Goal: Transaction & Acquisition: Purchase product/service

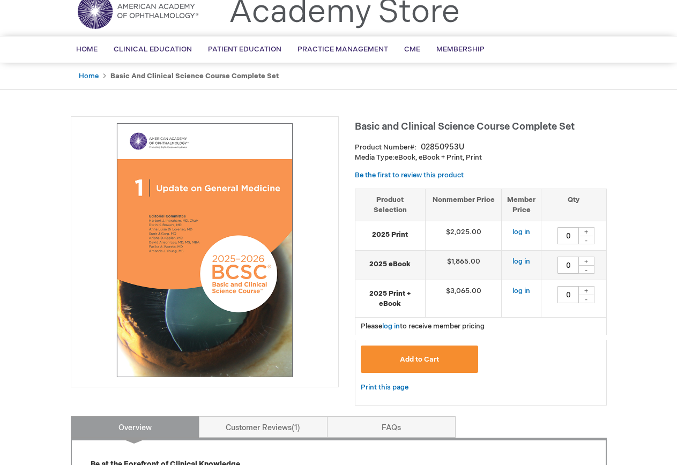
scroll to position [107, 0]
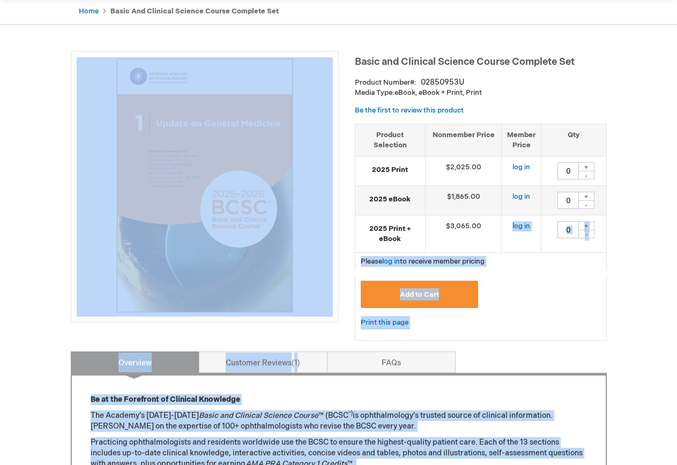
drag, startPoint x: 470, startPoint y: 226, endPoint x: 346, endPoint y: 109, distance: 170.6
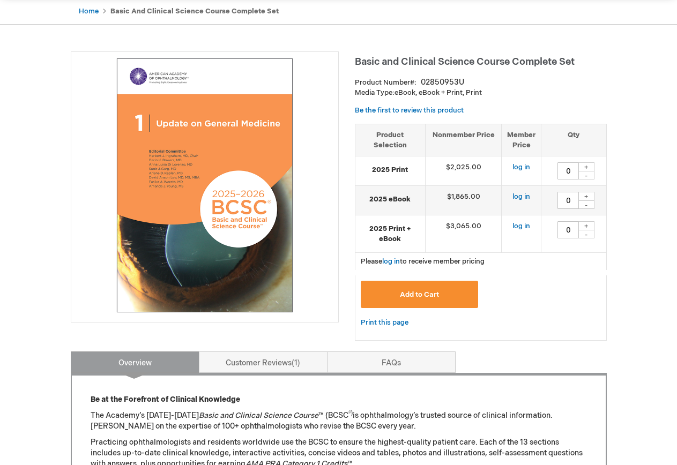
click at [466, 227] on td "$3,065.00" at bounding box center [463, 234] width 77 height 38
drag, startPoint x: 457, startPoint y: 226, endPoint x: 512, endPoint y: 279, distance: 76.2
click at [512, 278] on form "Grouped product items Product Selection Nonmember Price Member Price Qty 2025 P…" at bounding box center [481, 232] width 252 height 217
click at [520, 279] on div "Add to Cart" at bounding box center [481, 296] width 252 height 41
drag, startPoint x: 496, startPoint y: 270, endPoint x: 373, endPoint y: 127, distance: 189.3
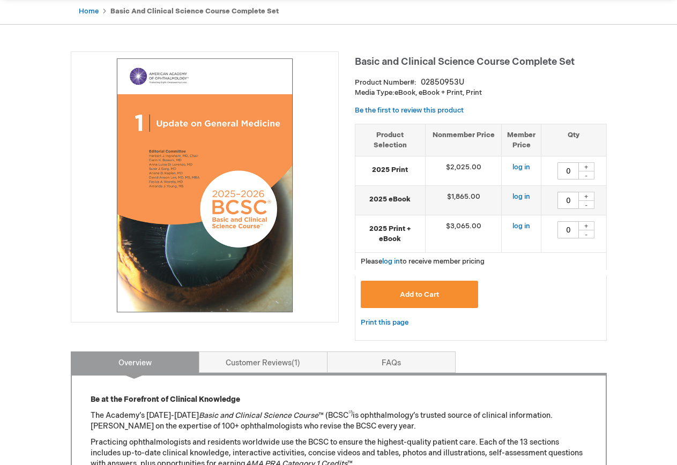
click at [373, 127] on form "Grouped product items Product Selection Nonmember Price Member Price Qty 2025 P…" at bounding box center [481, 232] width 252 height 217
click at [545, 271] on form "Grouped product items Product Selection Nonmember Price Member Price Qty 2025 P…" at bounding box center [481, 232] width 252 height 217
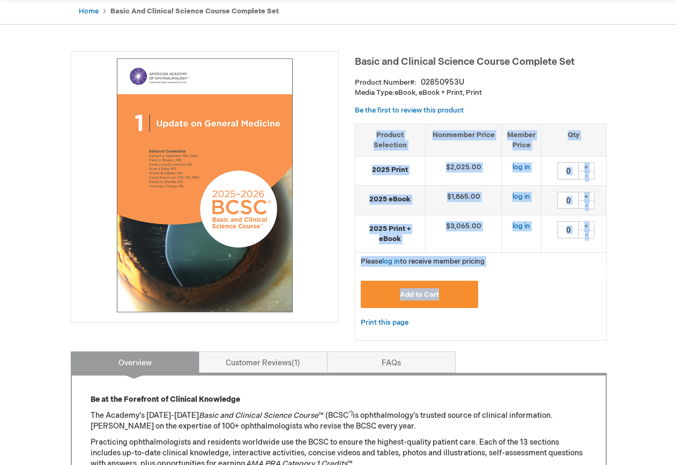
drag, startPoint x: 601, startPoint y: 275, endPoint x: 374, endPoint y: 133, distance: 267.7
click at [374, 133] on form "Grouped product items Product Selection Nonmember Price Member Price Qty 2025 P…" at bounding box center [481, 232] width 252 height 217
click at [472, 264] on span "Please log in to receive member pricing" at bounding box center [423, 261] width 124 height 9
drag, startPoint x: 474, startPoint y: 263, endPoint x: 371, endPoint y: 124, distance: 173.3
click at [371, 124] on form "Grouped product items Product Selection Nonmember Price Member Price Qty 2025 P…" at bounding box center [481, 232] width 252 height 217
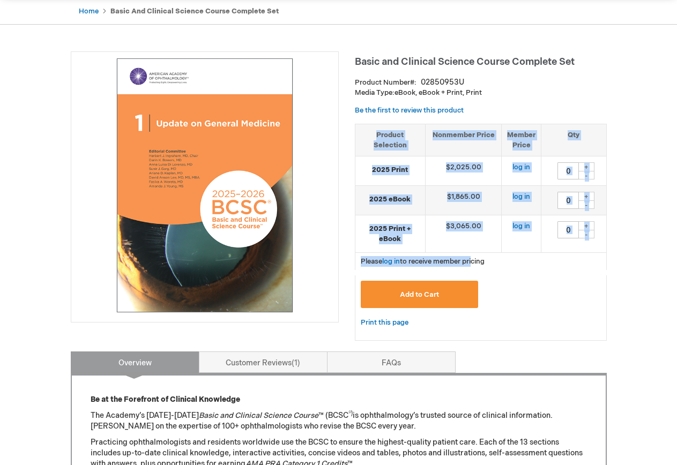
click at [467, 258] on span "Please log in to receive member pricing" at bounding box center [423, 261] width 124 height 9
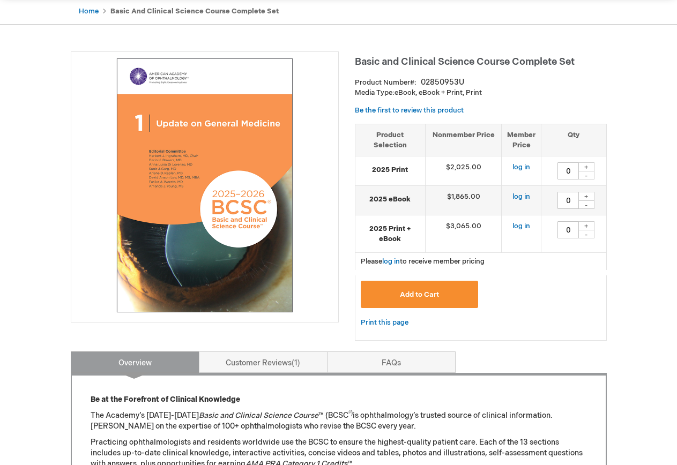
click at [499, 274] on form "Grouped product items Product Selection Nonmember Price Member Price Qty 2025 P…" at bounding box center [481, 232] width 252 height 217
drag, startPoint x: 489, startPoint y: 258, endPoint x: 376, endPoint y: 131, distance: 170.1
click at [376, 131] on form "Grouped product items Product Selection Nonmember Price Member Price Qty 2025 P…" at bounding box center [481, 232] width 252 height 217
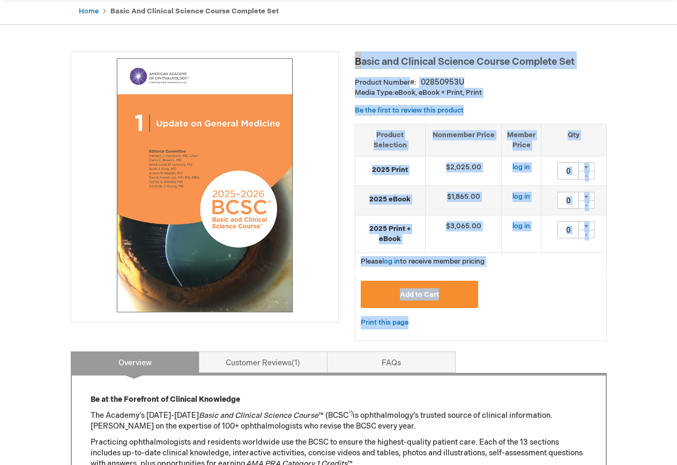
drag, startPoint x: 533, startPoint y: 342, endPoint x: 354, endPoint y: 61, distance: 333.3
click at [355, 61] on div "Basic and Clinical Science Course Complete Set Product Number 02850953U Media T…" at bounding box center [481, 201] width 252 height 300
click at [563, 345] on div "Basic and Clinical Science Course Complete Set Product Number 02850953U Media T…" at bounding box center [481, 201] width 252 height 300
click at [531, 264] on div "Please log in to receive member pricing" at bounding box center [481, 261] width 252 height 17
drag, startPoint x: 518, startPoint y: 265, endPoint x: 358, endPoint y: 61, distance: 259.6
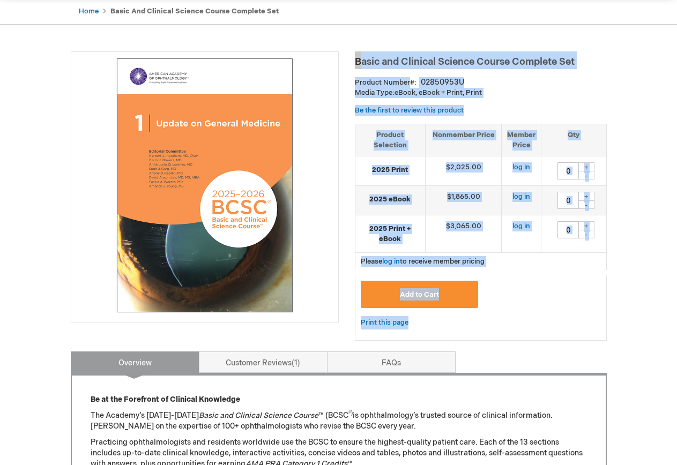
click at [358, 61] on div "Basic and Clinical Science Course Complete Set Product Number 02850953U Media T…" at bounding box center [481, 201] width 252 height 300
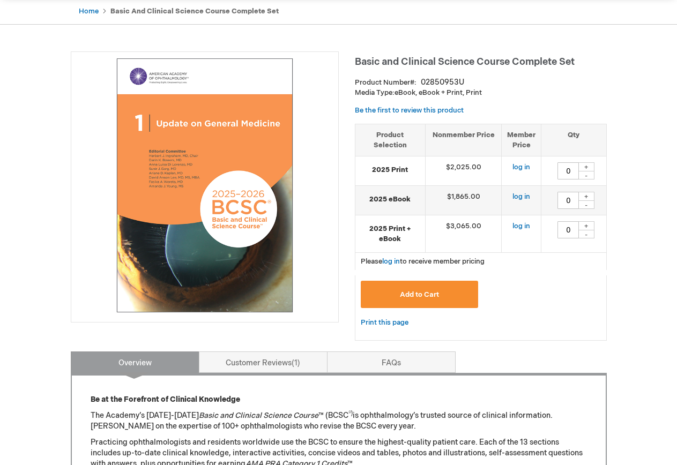
click at [527, 291] on div "Add to Cart" at bounding box center [481, 298] width 240 height 35
drag, startPoint x: 383, startPoint y: 266, endPoint x: 561, endPoint y: 274, distance: 178.1
click at [555, 274] on form "Grouped product items Product Selection Nonmember Price Member Price Qty 2025 P…" at bounding box center [481, 232] width 252 height 217
drag, startPoint x: 549, startPoint y: 283, endPoint x: 544, endPoint y: 285, distance: 5.6
click at [549, 282] on div "Add to Cart" at bounding box center [481, 298] width 240 height 35
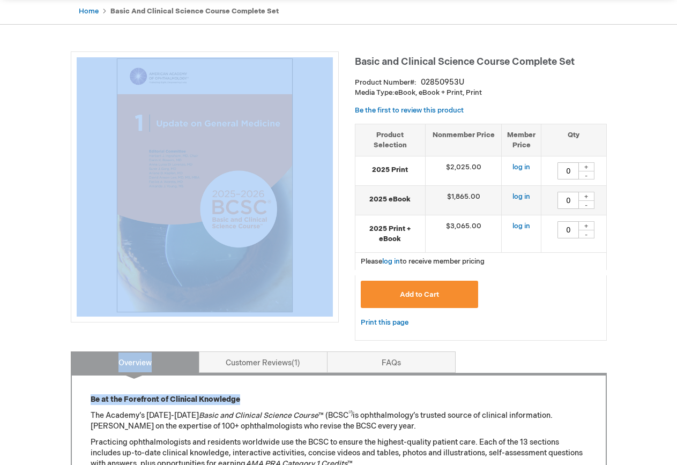
drag, startPoint x: 455, startPoint y: 322, endPoint x: 550, endPoint y: 372, distance: 107.4
drag, startPoint x: 472, startPoint y: 329, endPoint x: 437, endPoint y: 328, distance: 34.3
click at [471, 329] on div "Print this page" at bounding box center [481, 328] width 252 height 25
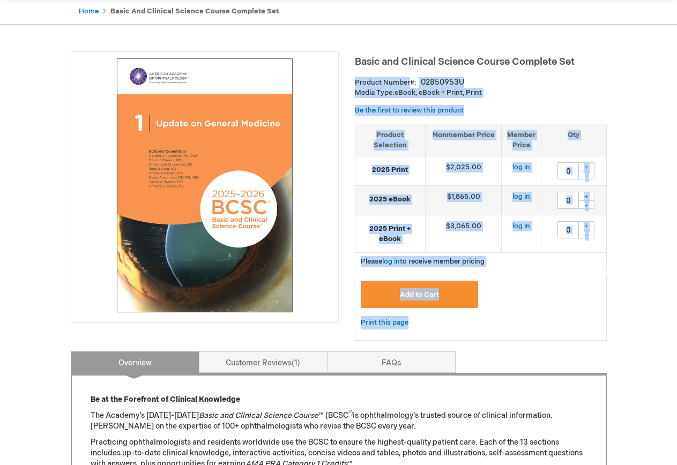
drag, startPoint x: 422, startPoint y: 320, endPoint x: 355, endPoint y: 79, distance: 250.2
click at [355, 79] on div "Basic and Clinical Science Course Complete Set Product Number 02850953U Media T…" at bounding box center [481, 201] width 252 height 300
click at [468, 100] on div "Basic and Clinical Science Course Complete Set Product Number 02850953U Media T…" at bounding box center [481, 201] width 252 height 300
click at [467, 105] on div "Basic and Clinical Science Course Complete Set Product Number 02850953U Media T…" at bounding box center [481, 201] width 252 height 300
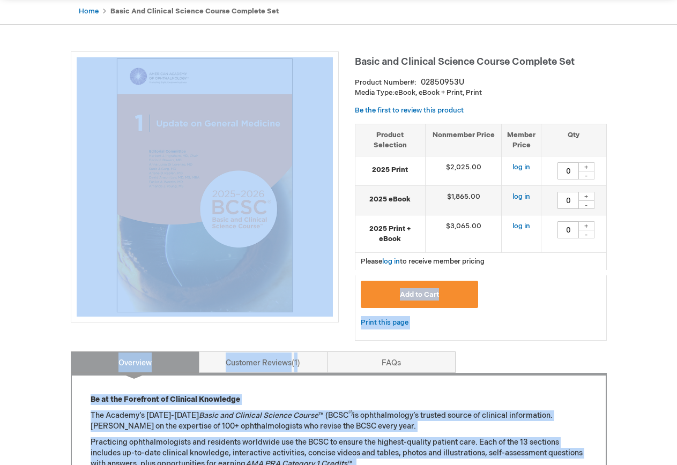
drag, startPoint x: 462, startPoint y: 257, endPoint x: 357, endPoint y: 262, distance: 104.6
click at [355, 262] on div "Please log in to receive member pricing" at bounding box center [481, 261] width 252 height 17
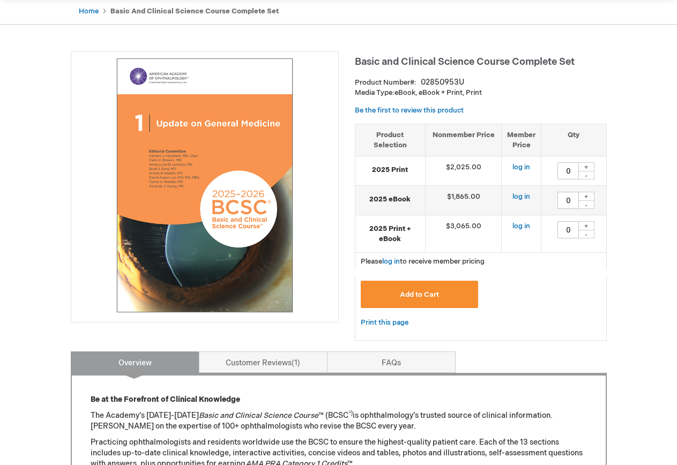
click at [500, 342] on div "Basic and Clinical Science Course Complete Set Product Number 02850953U Media T…" at bounding box center [481, 201] width 252 height 300
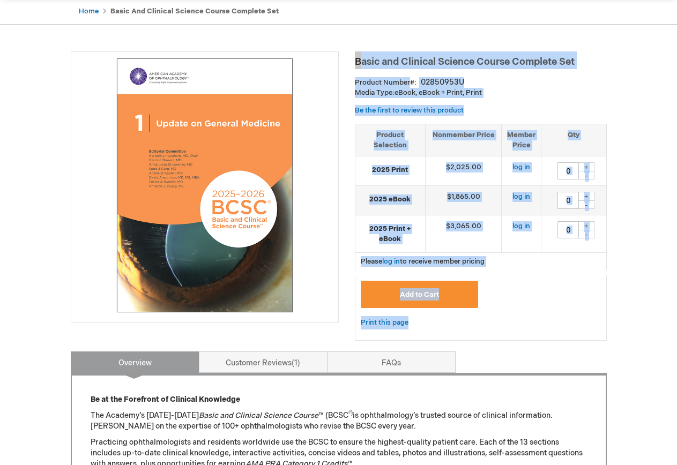
drag, startPoint x: 428, startPoint y: 332, endPoint x: 356, endPoint y: 65, distance: 276.4
click at [356, 65] on div "Basic and Clinical Science Course Complete Set Product Number 02850953U Media T…" at bounding box center [481, 201] width 252 height 300
click at [368, 80] on strong "Product Number" at bounding box center [386, 82] width 62 height 9
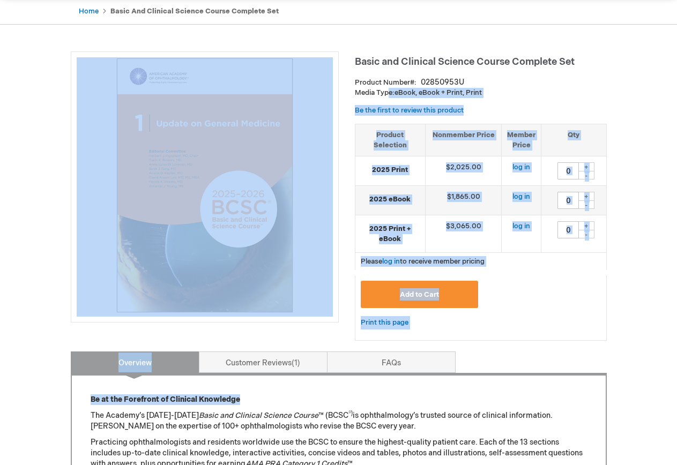
drag, startPoint x: 390, startPoint y: 92, endPoint x: 591, endPoint y: 367, distance: 340.2
click at [404, 321] on link "Print this page" at bounding box center [385, 322] width 48 height 13
drag, startPoint x: 404, startPoint y: 321, endPoint x: 463, endPoint y: 338, distance: 61.4
click at [463, 338] on div "Print this page" at bounding box center [481, 328] width 252 height 25
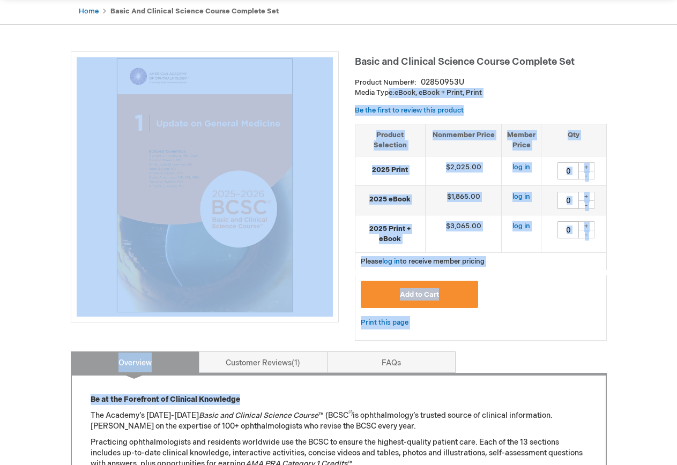
click at [554, 317] on div "Print this page" at bounding box center [481, 328] width 252 height 25
drag, startPoint x: 485, startPoint y: 325, endPoint x: 477, endPoint y: 337, distance: 14.7
click at [484, 325] on div "Print this page" at bounding box center [481, 328] width 252 height 25
click at [469, 347] on div "Basic and Clinical Science Course Complete Set Product Number 02850953U Media T…" at bounding box center [481, 201] width 252 height 300
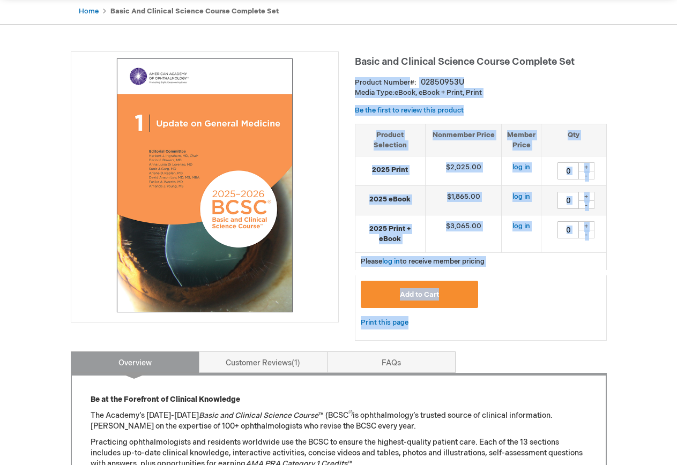
drag, startPoint x: 450, startPoint y: 318, endPoint x: 355, endPoint y: 85, distance: 251.5
click at [355, 85] on div "Basic and Clinical Science Course Complete Set Product Number 02850953U Media T…" at bounding box center [481, 201] width 252 height 300
click at [503, 106] on div "Basic and Clinical Science Course Complete Set Product Number 02850953U Media T…" at bounding box center [481, 201] width 252 height 300
drag, startPoint x: 494, startPoint y: 259, endPoint x: 355, endPoint y: 63, distance: 240.5
click at [355, 63] on div "Basic and Clinical Science Course Complete Set Product Number 02850953U Media T…" at bounding box center [481, 201] width 252 height 300
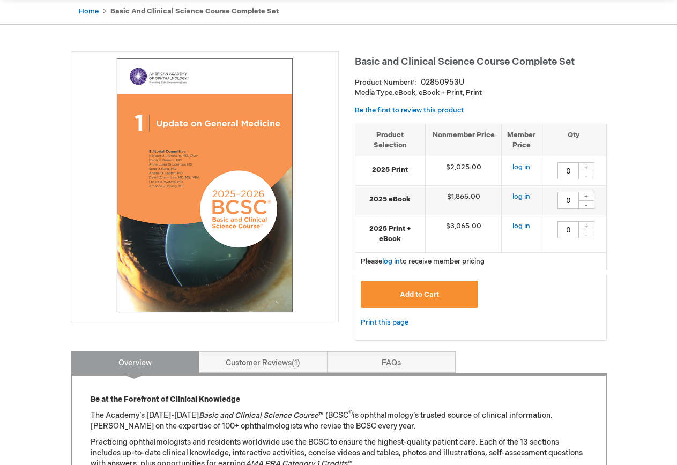
click at [521, 329] on div "Print this page" at bounding box center [481, 328] width 252 height 25
click at [360, 56] on span "Basic and Clinical Science Course Complete Set" at bounding box center [465, 61] width 220 height 11
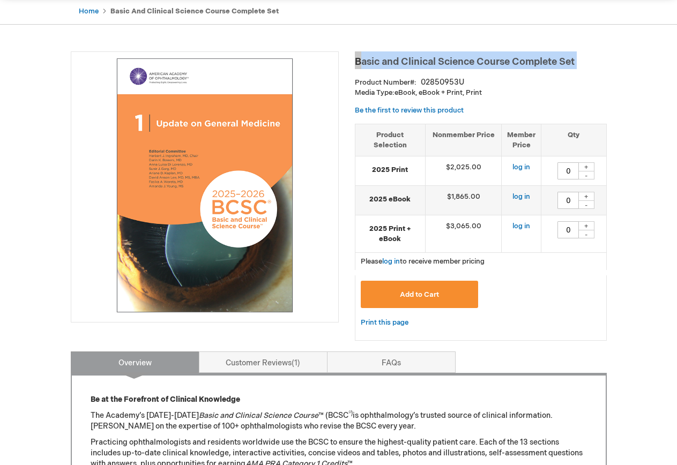
drag, startPoint x: 360, startPoint y: 56, endPoint x: 584, endPoint y: 60, distance: 224.6
click at [584, 60] on h1 "Basic and Clinical Science Course Complete Set" at bounding box center [481, 60] width 252 height 18
copy div "Basic and Clinical Science Course Complete Set"
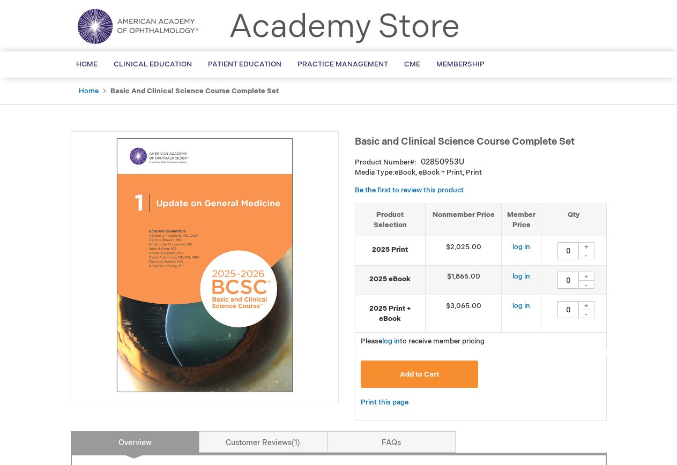
scroll to position [54, 0]
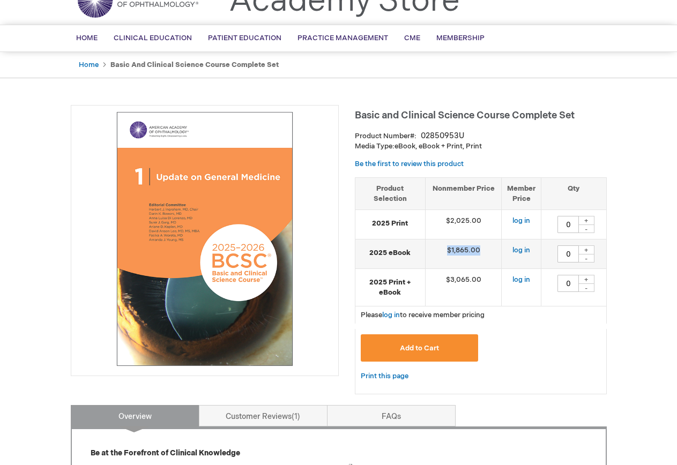
drag, startPoint x: 449, startPoint y: 251, endPoint x: 482, endPoint y: 254, distance: 33.8
click at [482, 254] on td "$1,865.00" at bounding box center [463, 254] width 77 height 29
click at [479, 266] on td "$1,865.00" at bounding box center [463, 254] width 77 height 29
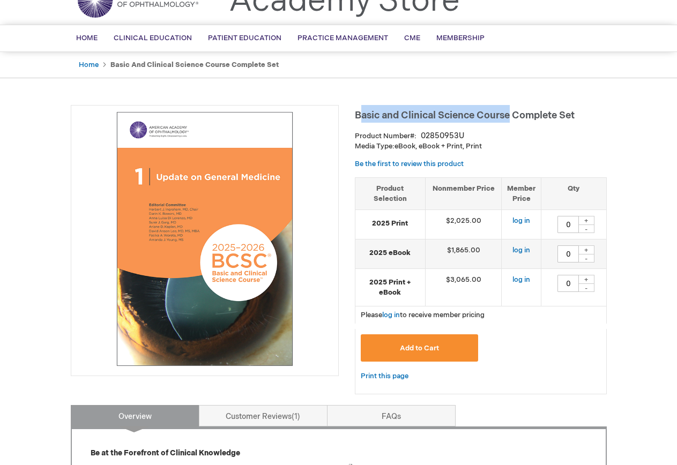
drag, startPoint x: 358, startPoint y: 113, endPoint x: 511, endPoint y: 122, distance: 153.1
click at [511, 122] on h1 "Basic and Clinical Science Course Complete Set" at bounding box center [481, 114] width 252 height 18
click at [530, 123] on div "Basic and Clinical Science Course Complete Set Product Number 02850953U Media T…" at bounding box center [481, 255] width 252 height 300
click at [522, 125] on div "Basic and Clinical Science Course Complete Set Product Number 02850953U Media T…" at bounding box center [481, 255] width 252 height 300
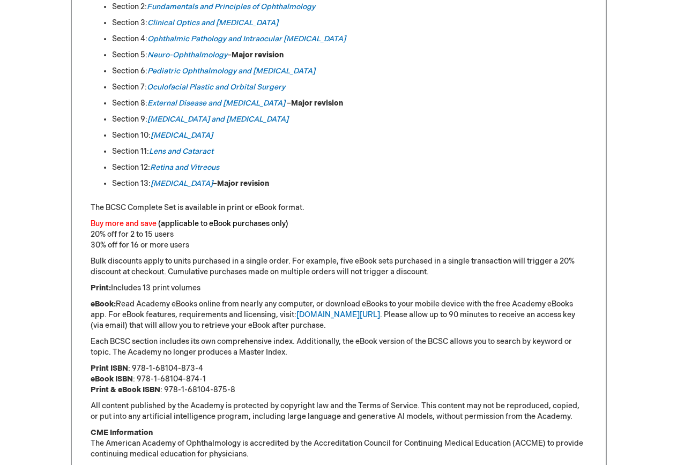
scroll to position [511, 0]
